Goal: Find specific page/section: Find specific page/section

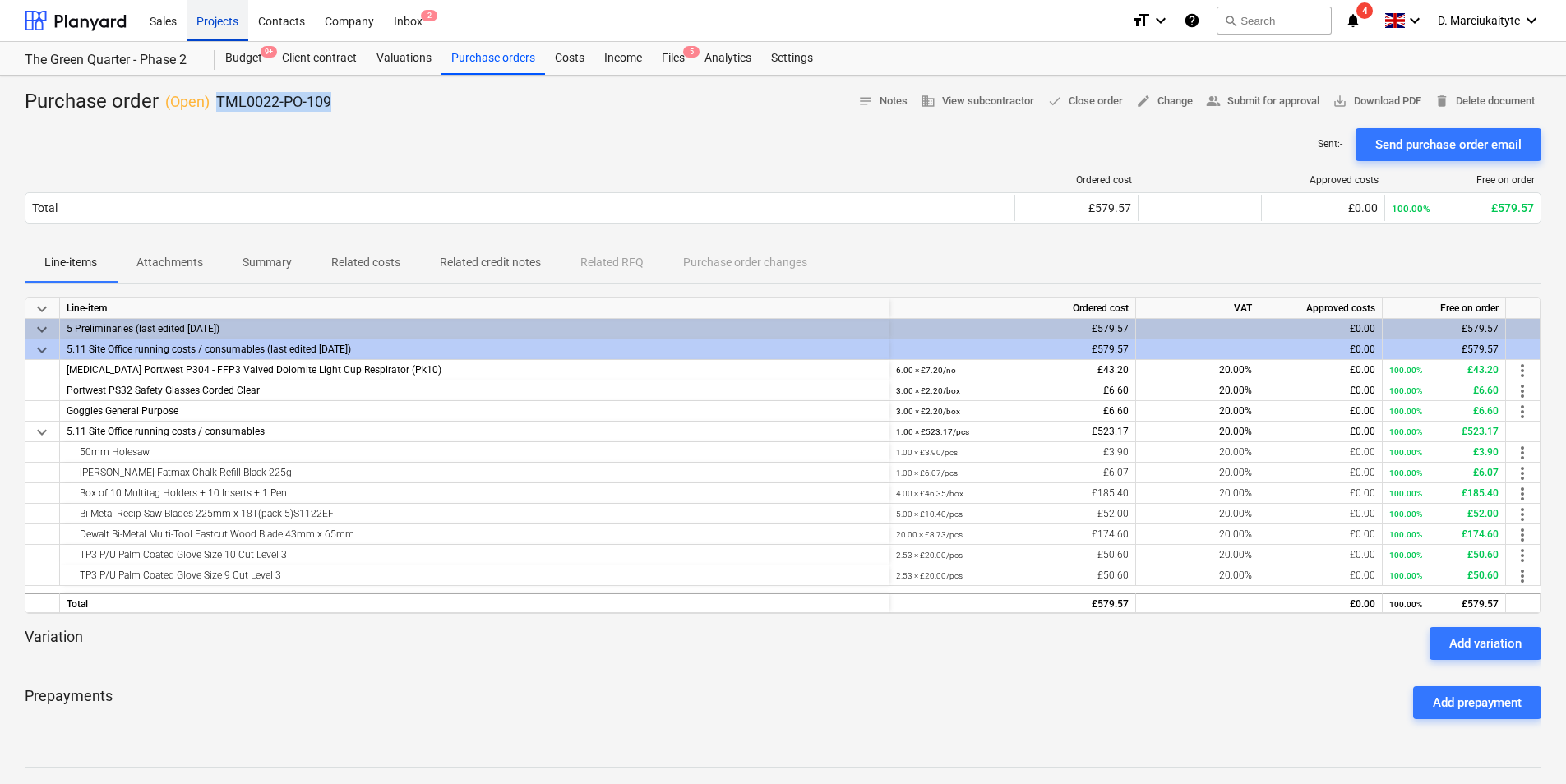
click at [209, 17] on div "Projects" at bounding box center [217, 20] width 61 height 41
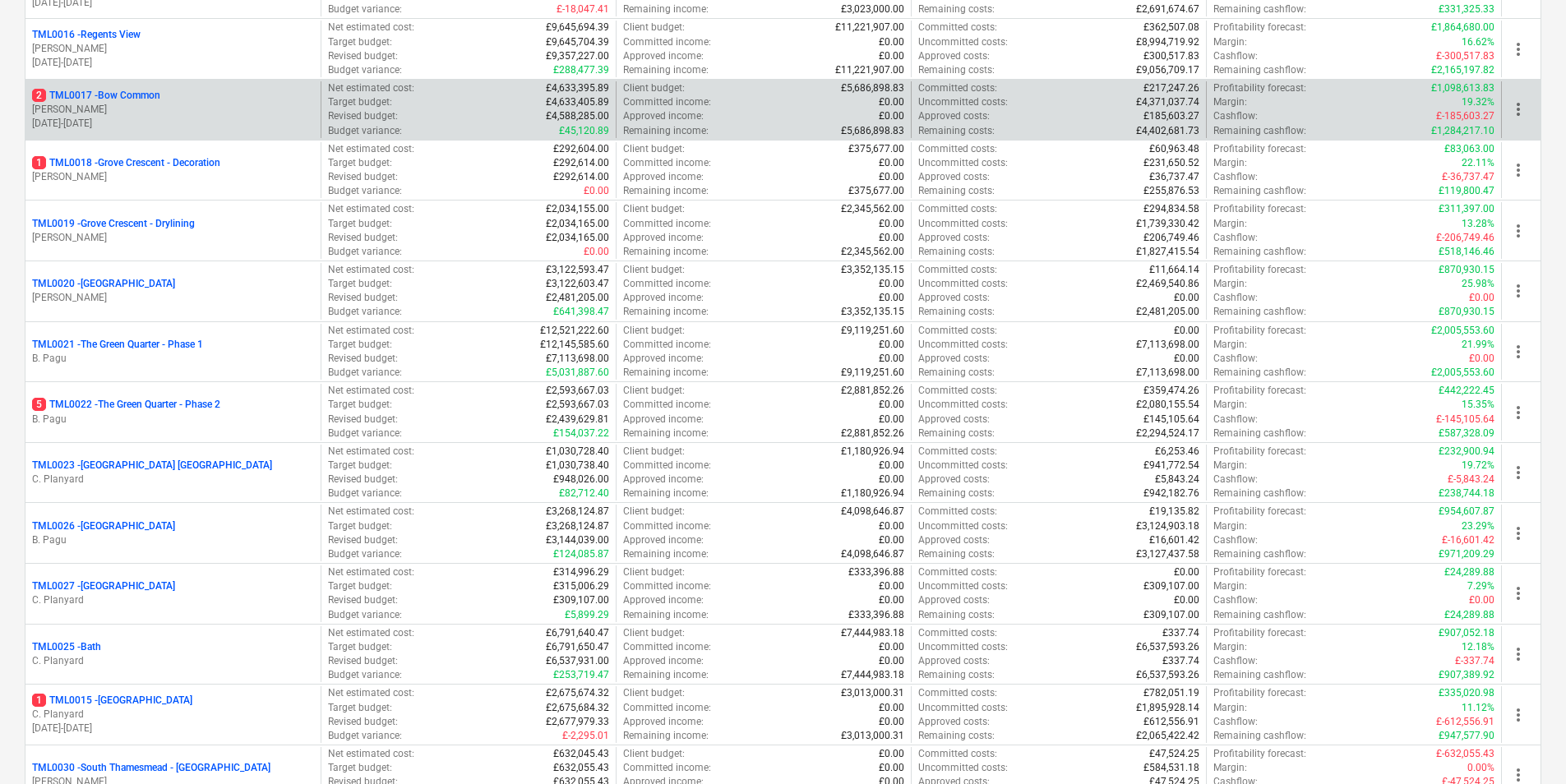
scroll to position [1150, 0]
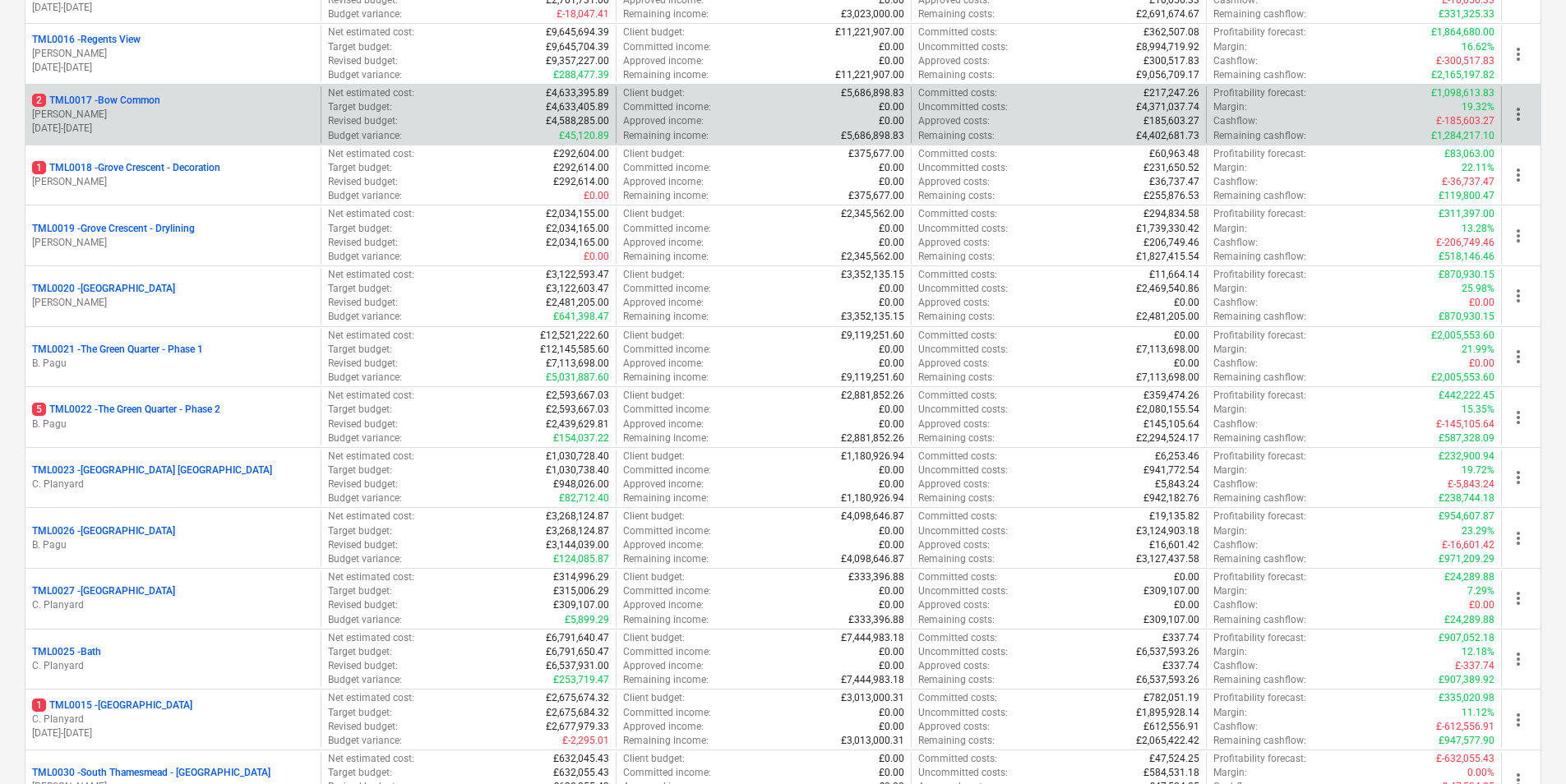
click at [141, 110] on p "[PERSON_NAME]" at bounding box center [172, 115] width 282 height 14
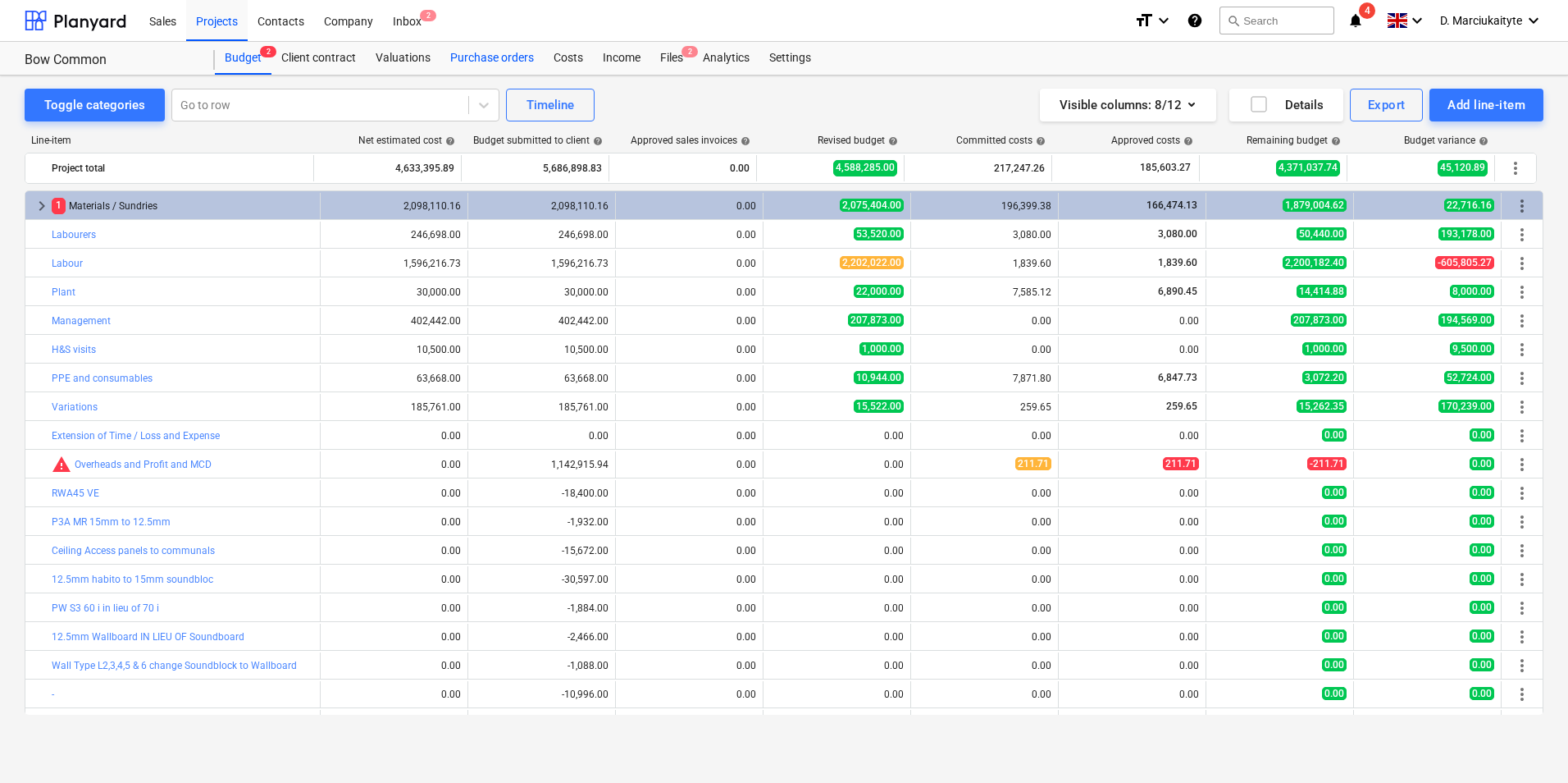
click at [504, 60] on div "Purchase orders" at bounding box center [492, 57] width 103 height 33
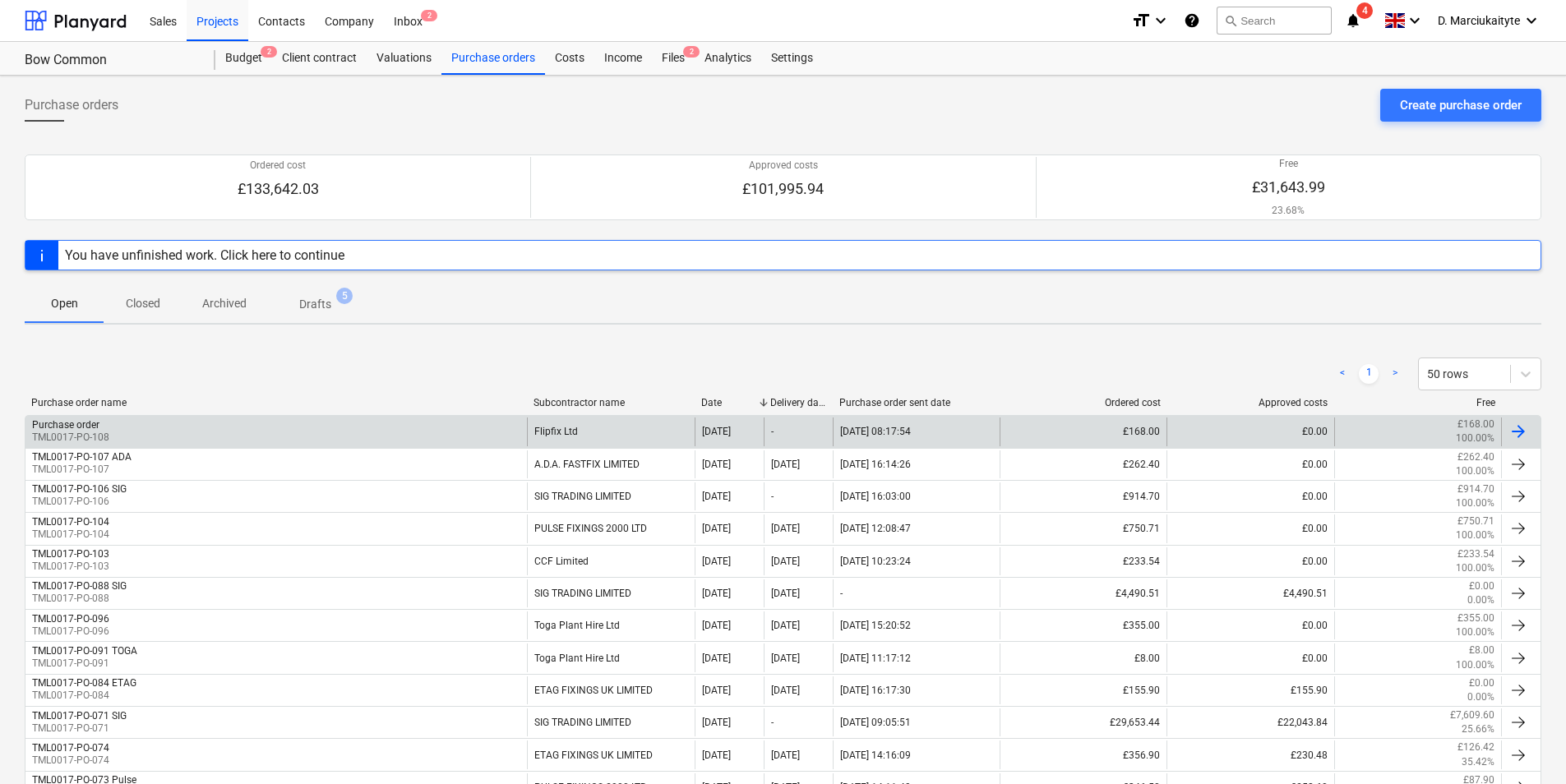
click at [340, 428] on div "Purchase order TML0017-PO-108" at bounding box center [277, 431] width 502 height 28
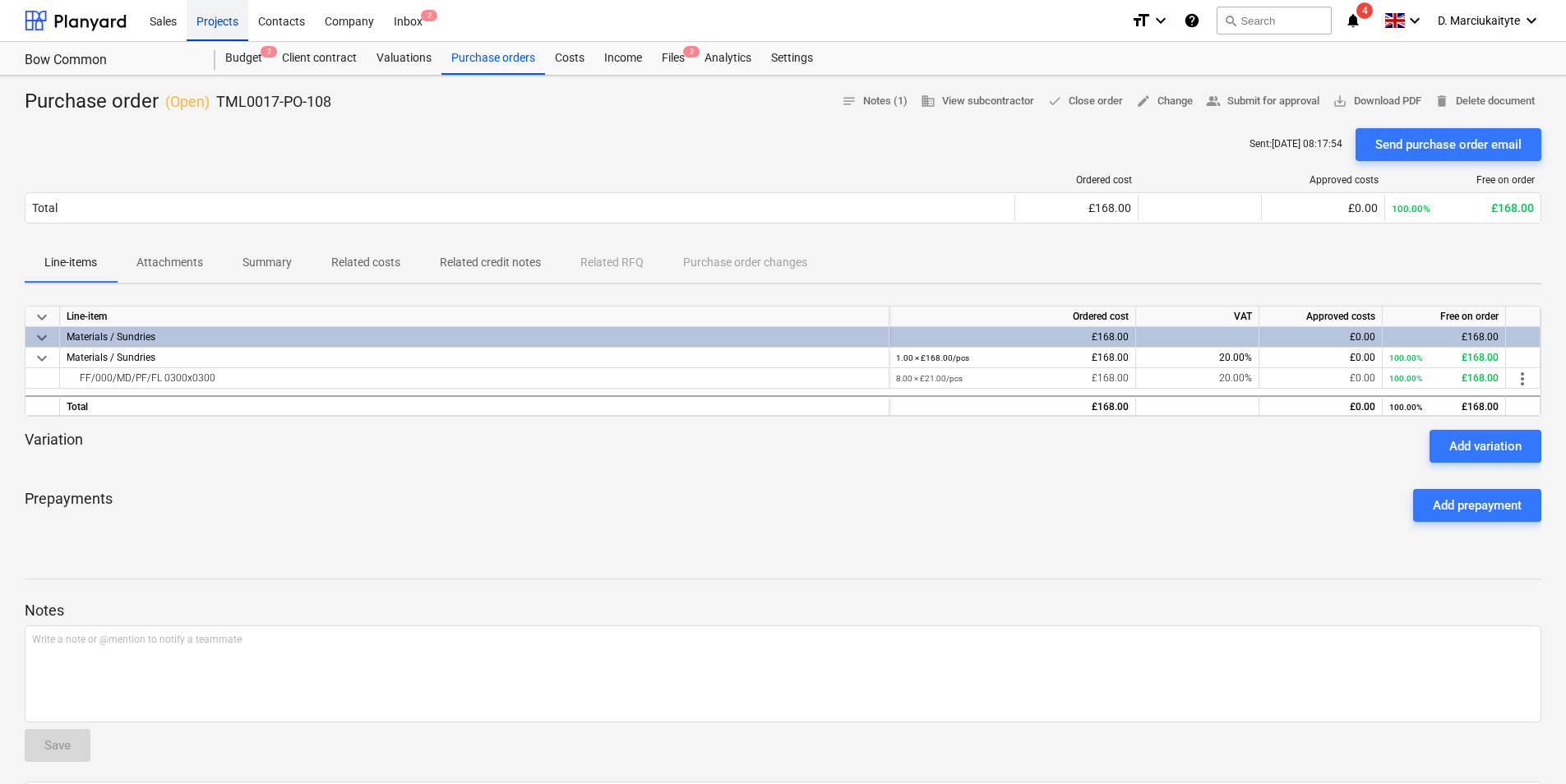
click at [237, 22] on div "Projects" at bounding box center [217, 20] width 61 height 41
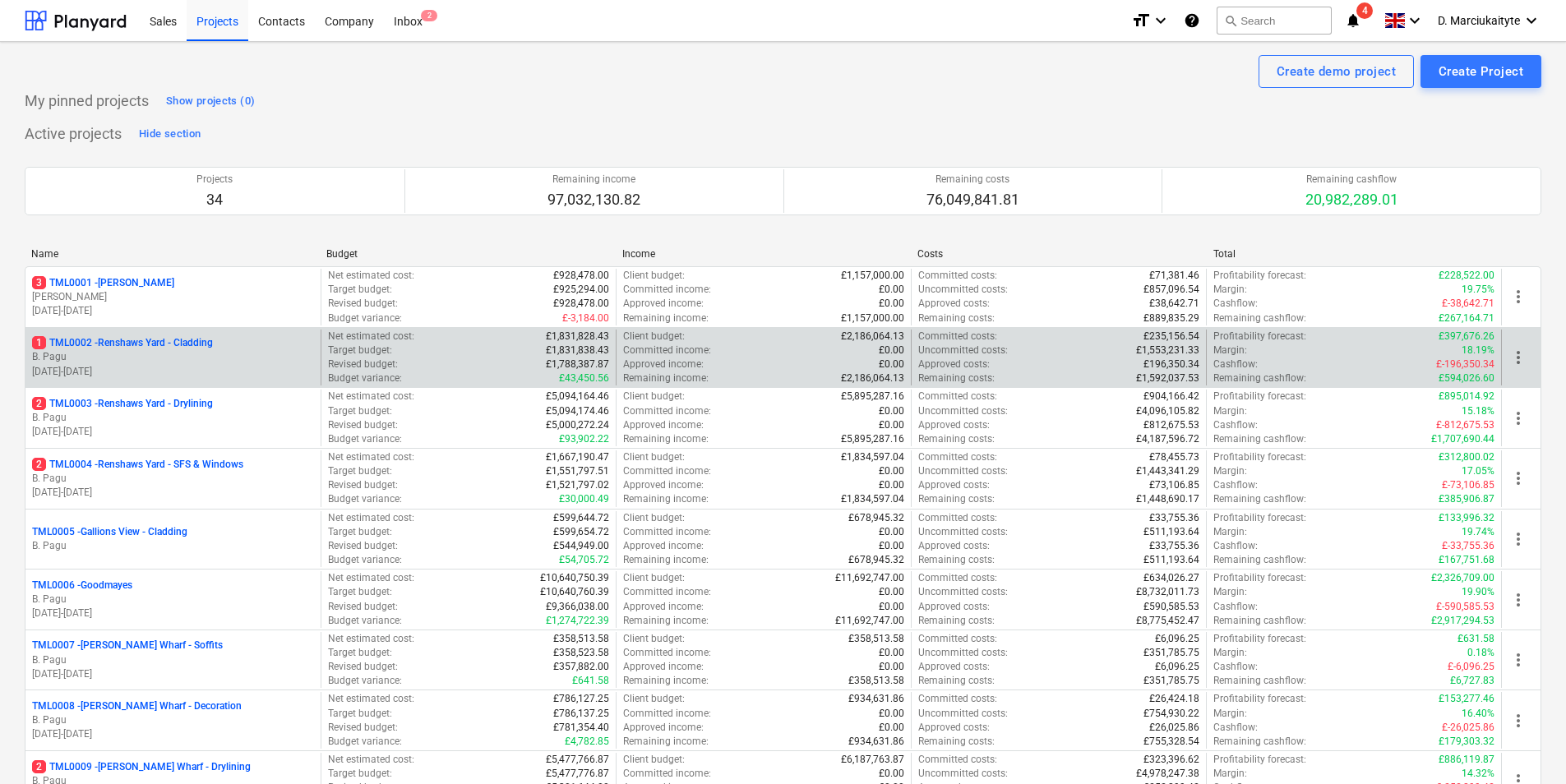
click at [110, 344] on p "1 TML0002 - Renshaws Yard - Cladding" at bounding box center [122, 343] width 181 height 14
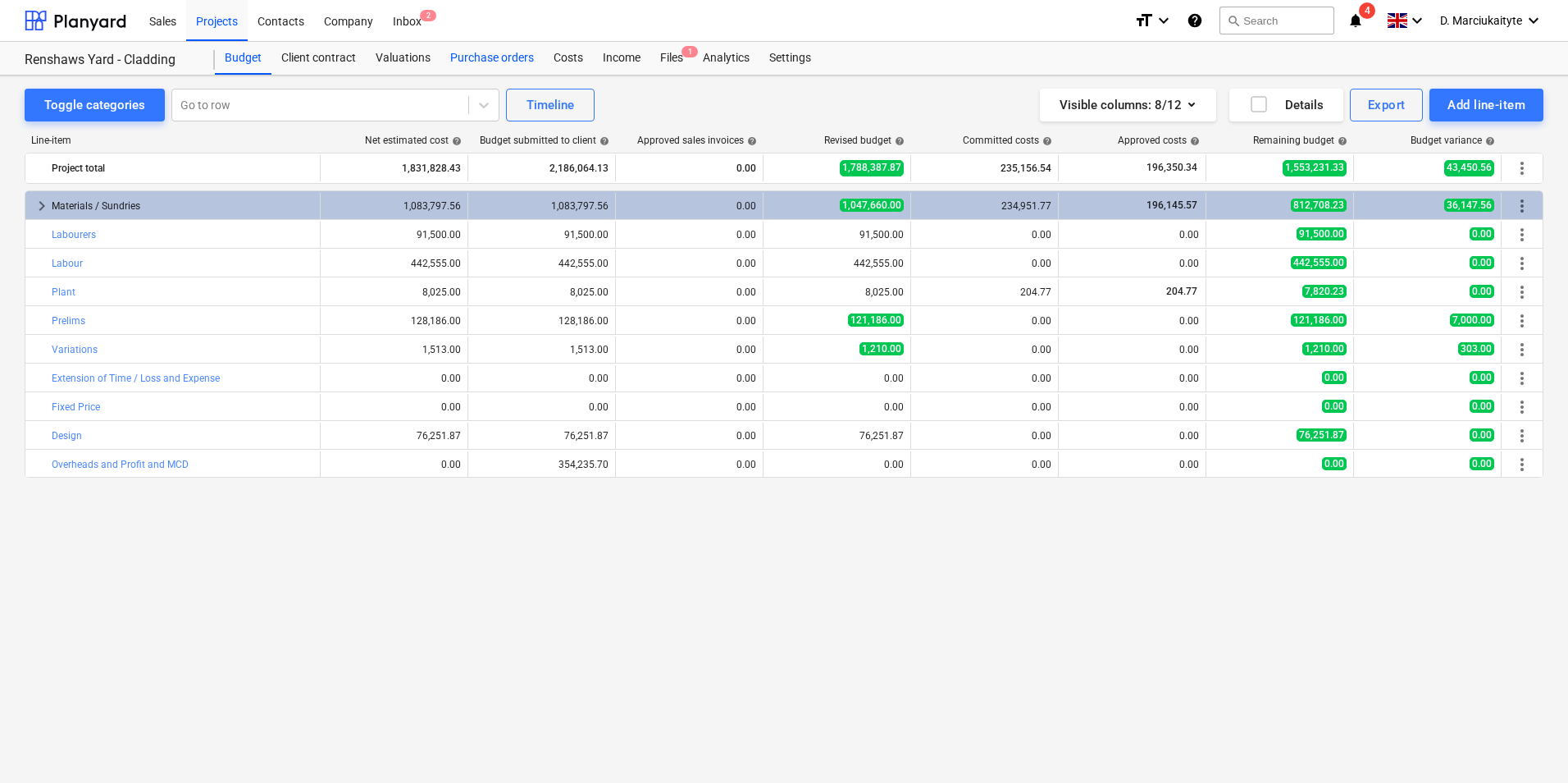
click at [453, 64] on div "Purchase orders" at bounding box center [492, 57] width 103 height 33
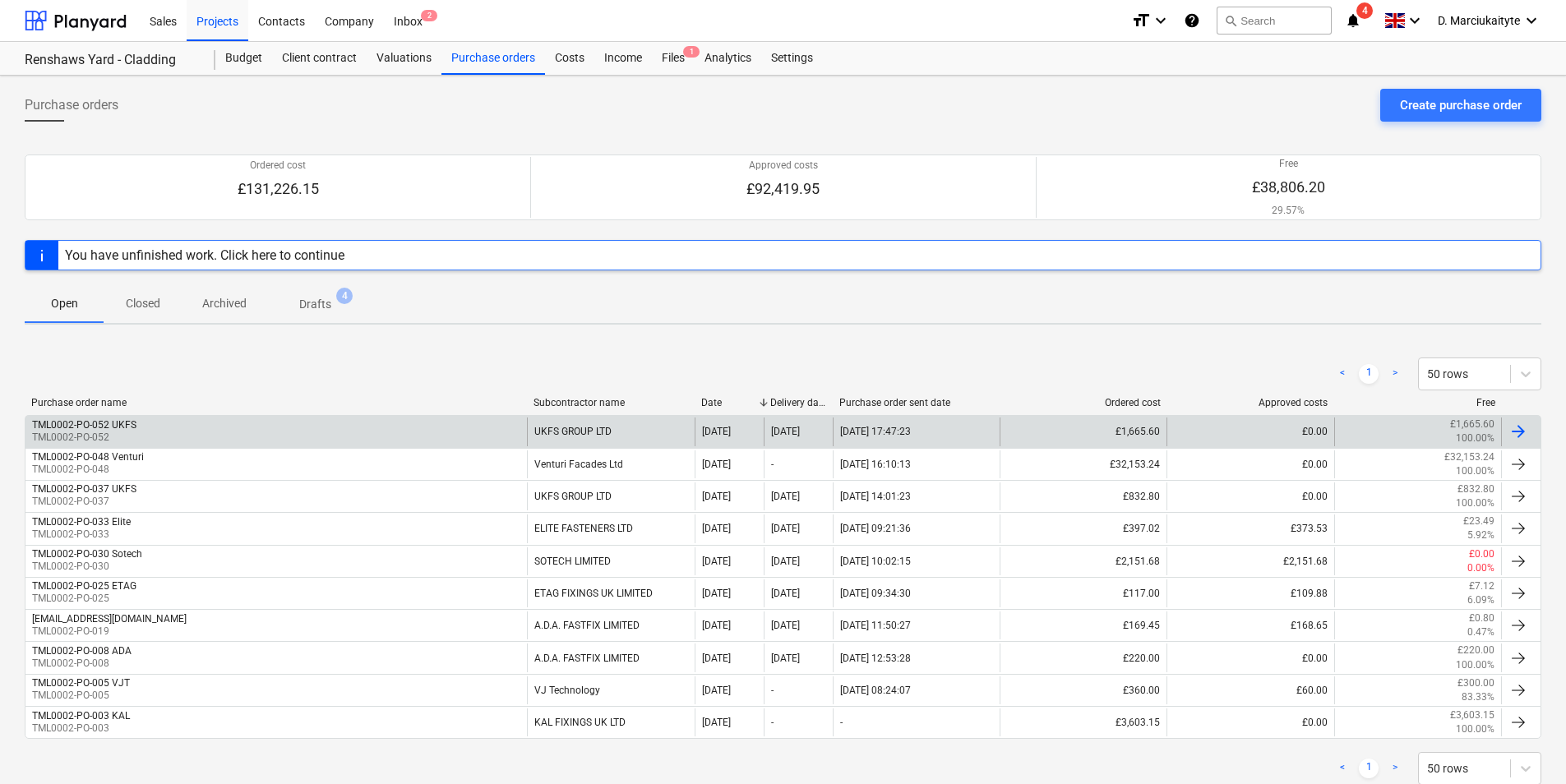
click at [229, 436] on div "TML0002-PO-052 UKFS TML0002-PO-052" at bounding box center [277, 431] width 502 height 28
